Goal: Navigation & Orientation: Go to known website

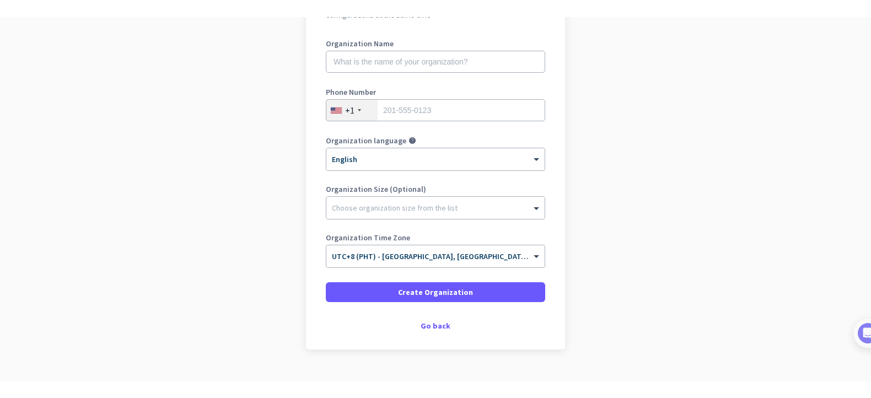
scroll to position [165, 0]
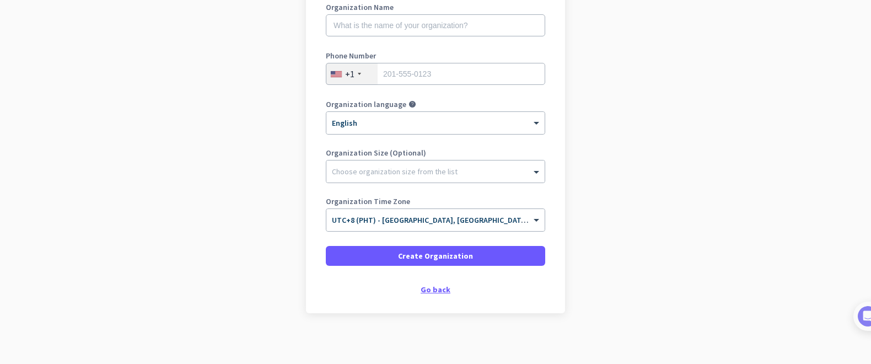
click at [438, 291] on div "Go back" at bounding box center [435, 290] width 219 height 8
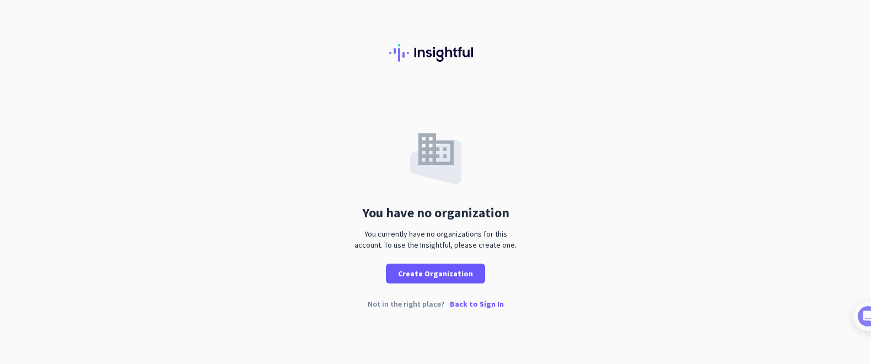
drag, startPoint x: 280, startPoint y: 106, endPoint x: 258, endPoint y: 95, distance: 23.9
click at [279, 106] on div "You have no organization You currently have no organizations for this account. …" at bounding box center [435, 186] width 871 height 194
click at [685, 167] on div "You have no organization You currently have no organizations for this account. …" at bounding box center [435, 186] width 871 height 194
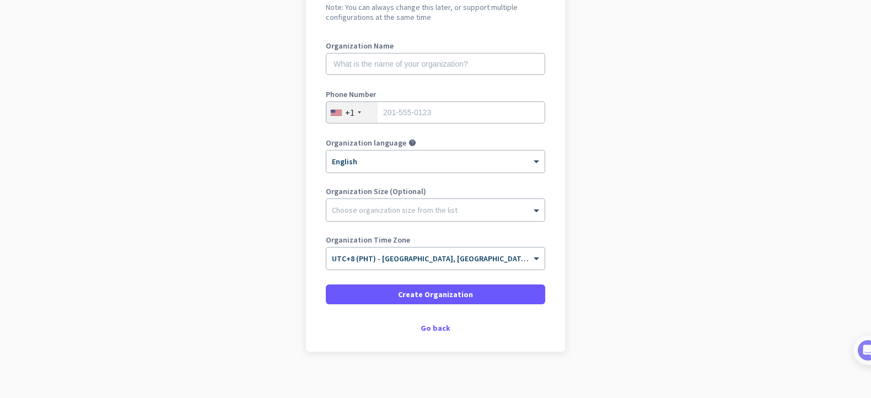
scroll to position [136, 0]
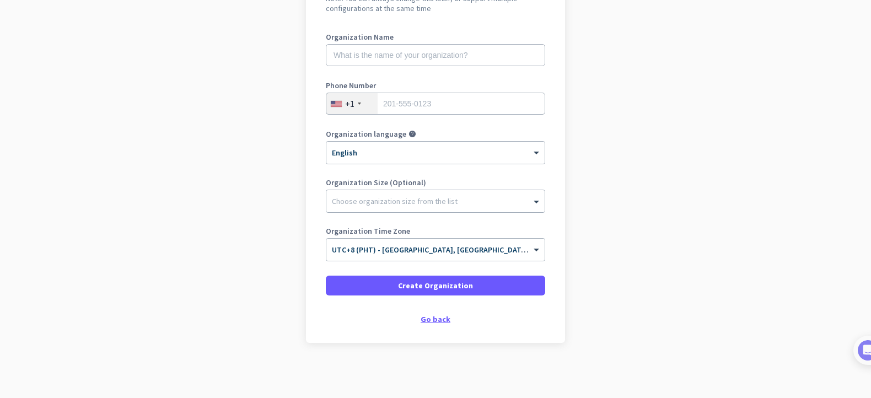
click at [436, 322] on div "Go back" at bounding box center [435, 319] width 219 height 8
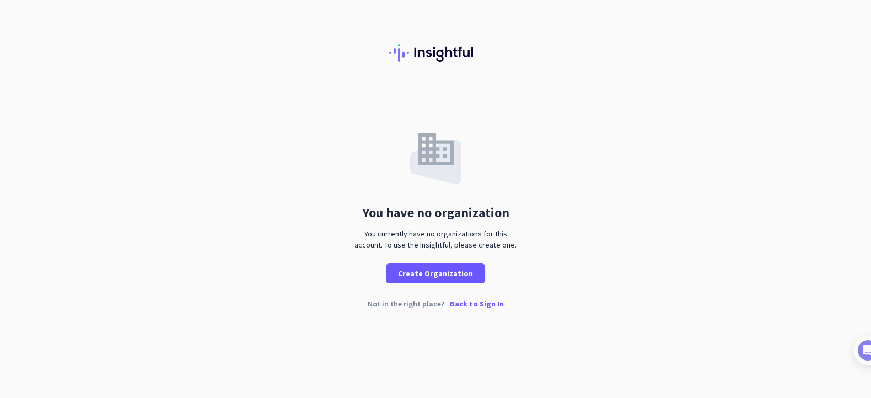
click at [482, 301] on p "Back to Sign In" at bounding box center [477, 304] width 54 height 8
